Goal: Book appointment/travel/reservation

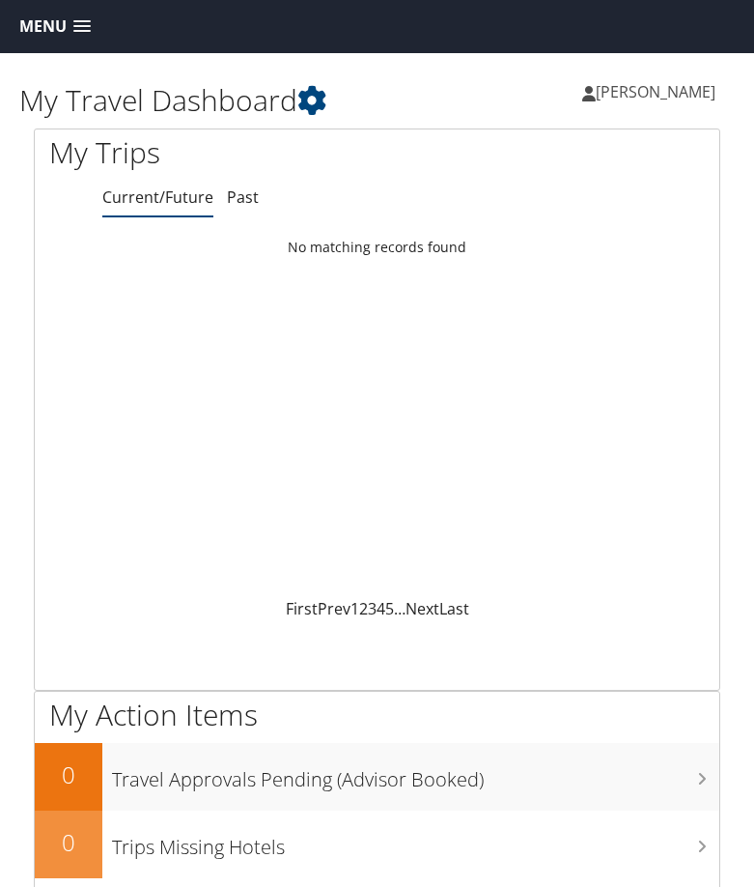
click at [60, 29] on span "Menu" at bounding box center [42, 26] width 47 height 18
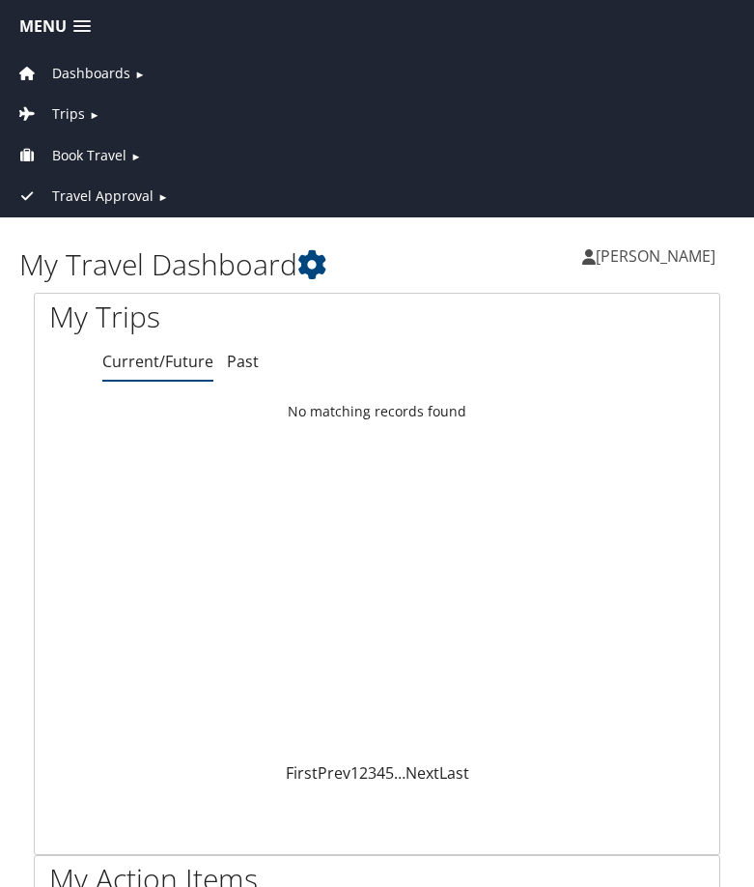
click at [66, 153] on span "Book Travel" at bounding box center [89, 155] width 74 height 21
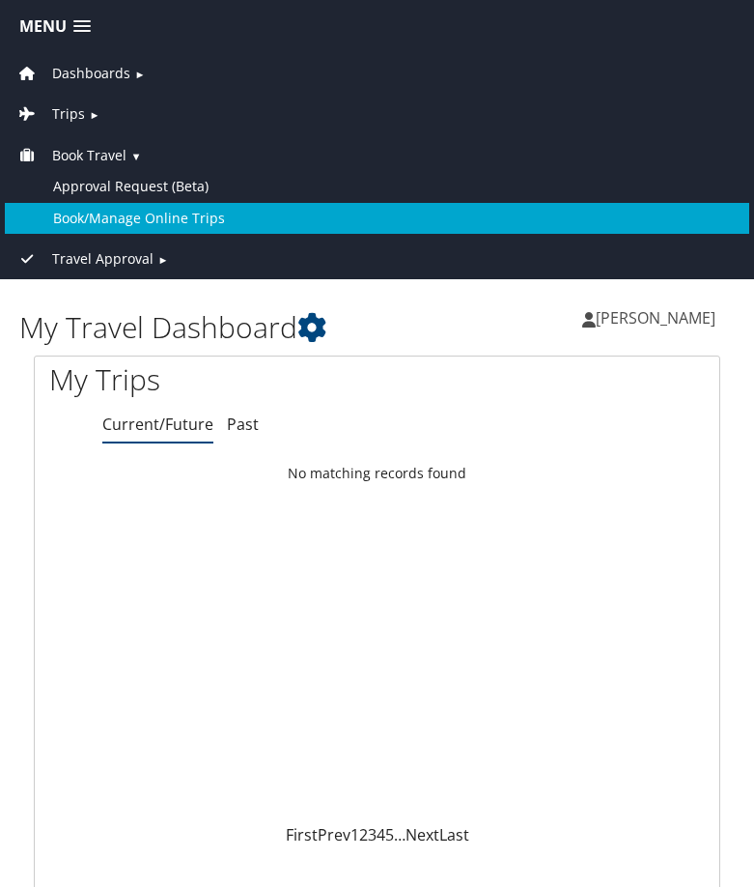
click at [88, 218] on link "Book/Manage Online Trips" at bounding box center [377, 218] width 745 height 31
